Goal: Information Seeking & Learning: Learn about a topic

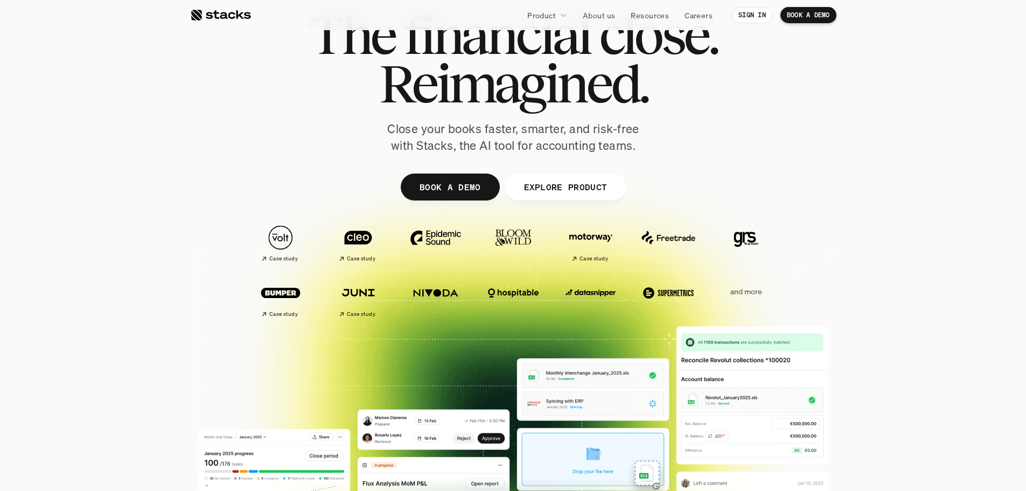
scroll to position [108, 0]
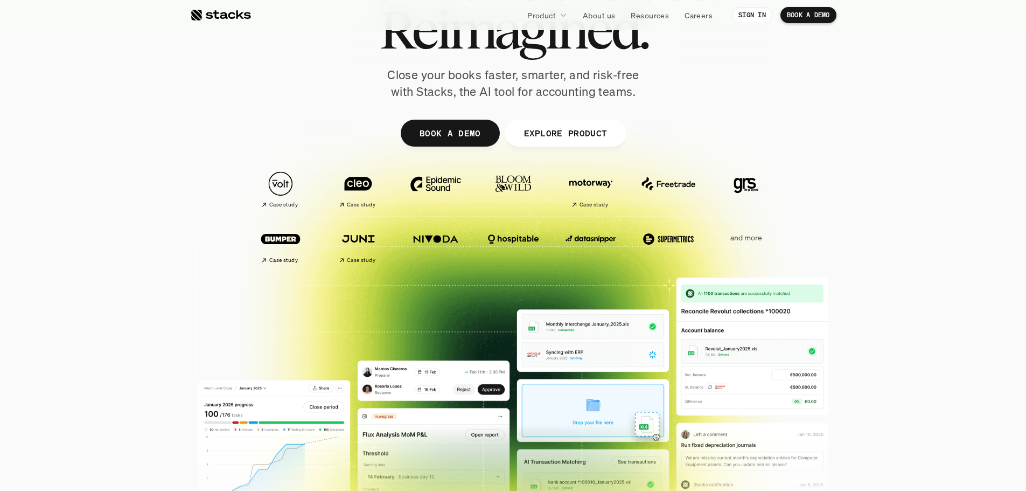
click at [747, 238] on p "and more" at bounding box center [746, 237] width 67 height 9
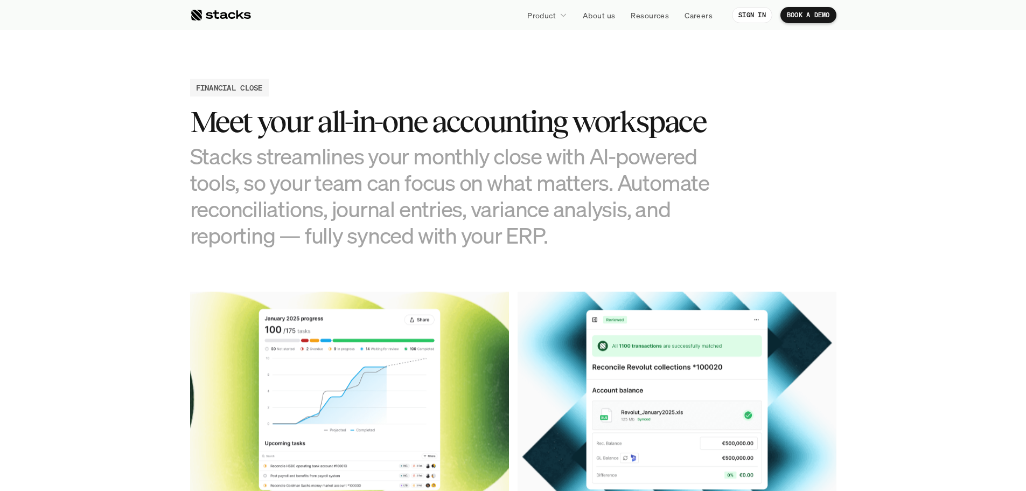
scroll to position [1239, 0]
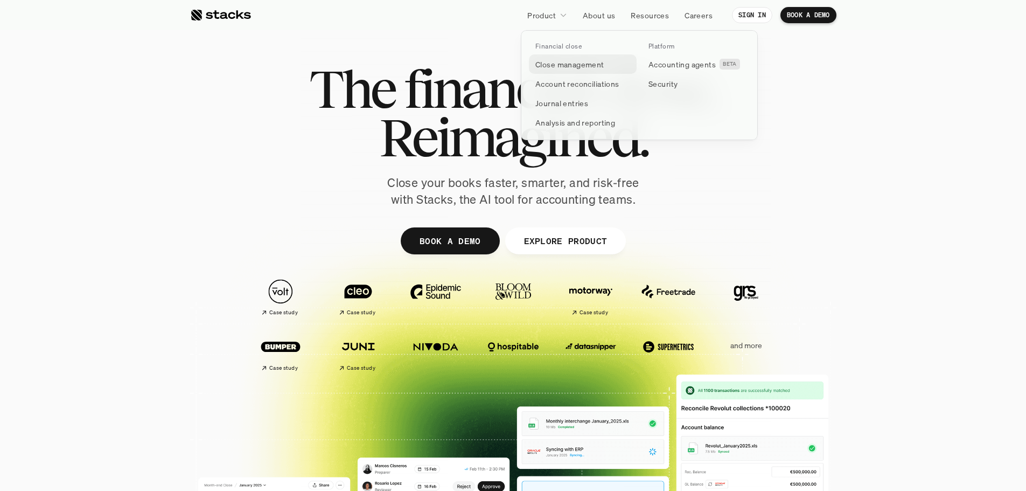
click at [564, 66] on p "Close management" at bounding box center [569, 64] width 69 height 11
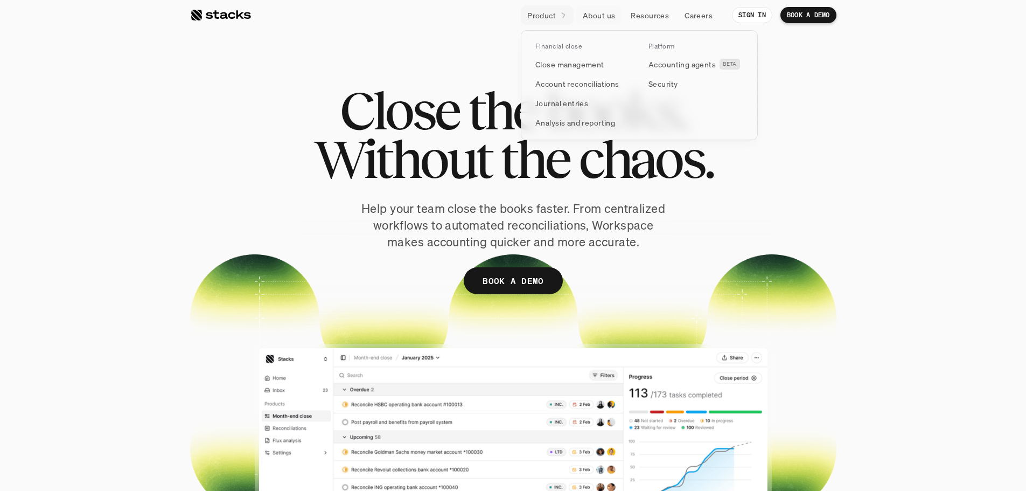
click at [562, 17] on icon at bounding box center [563, 15] width 9 height 9
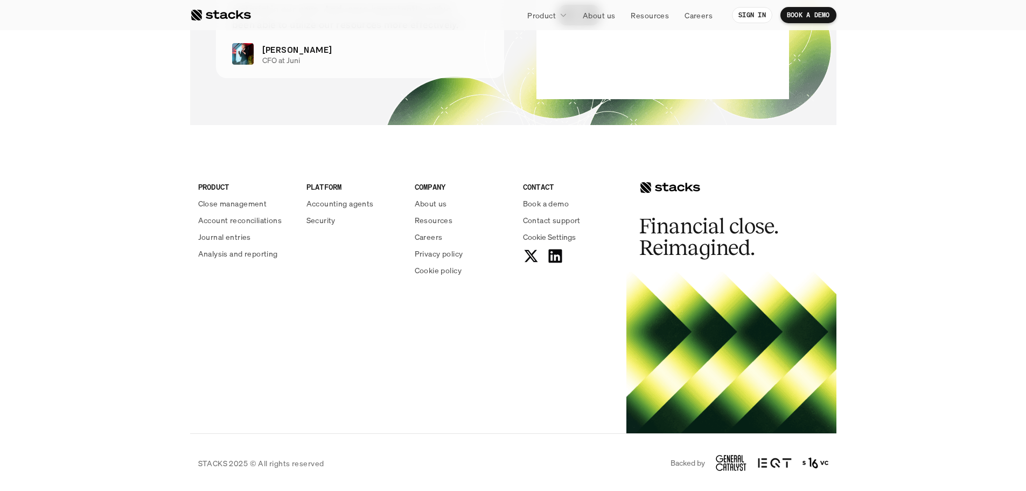
scroll to position [2326, 0]
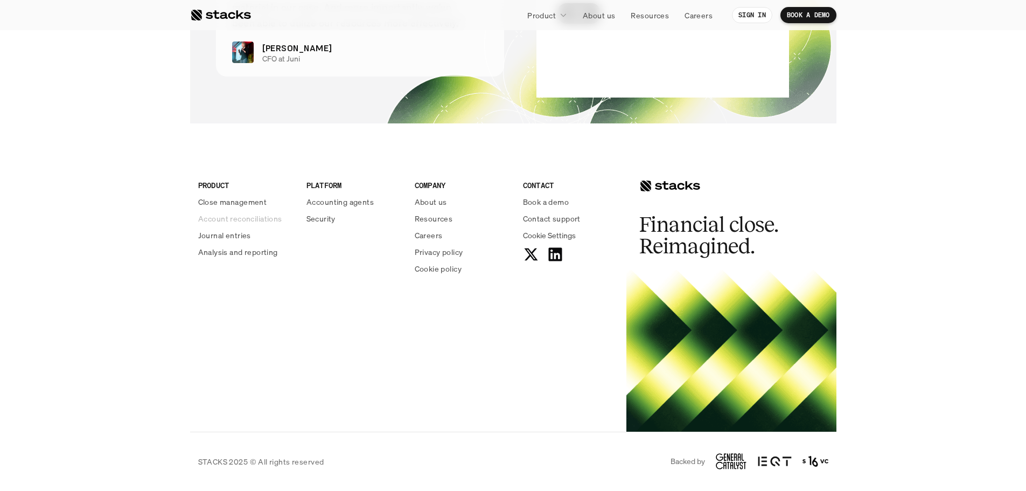
click at [244, 217] on p "Account reconciliations" at bounding box center [240, 218] width 84 height 11
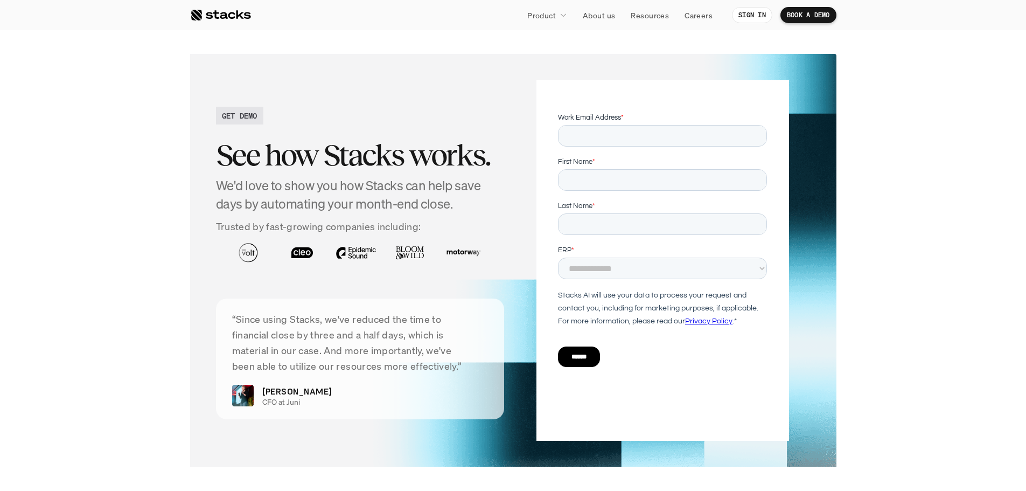
scroll to position [2101, 0]
